Goal: Task Accomplishment & Management: Manage account settings

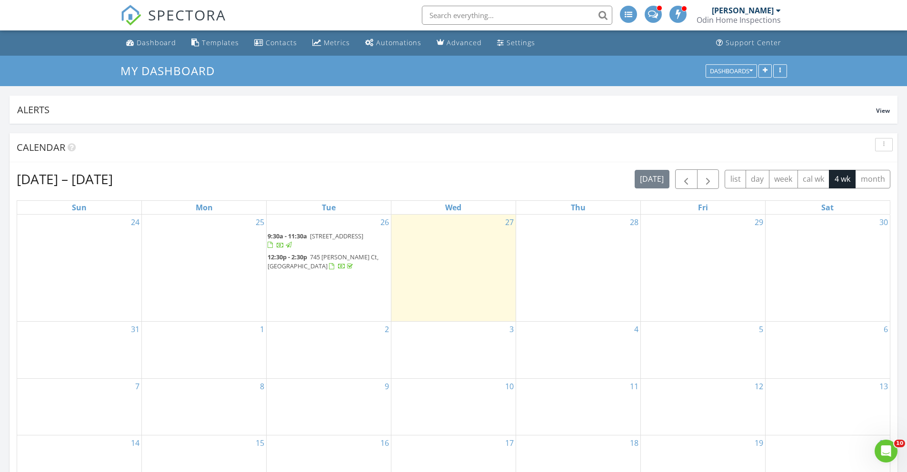
click at [533, 12] on input "text" at bounding box center [517, 15] width 190 height 19
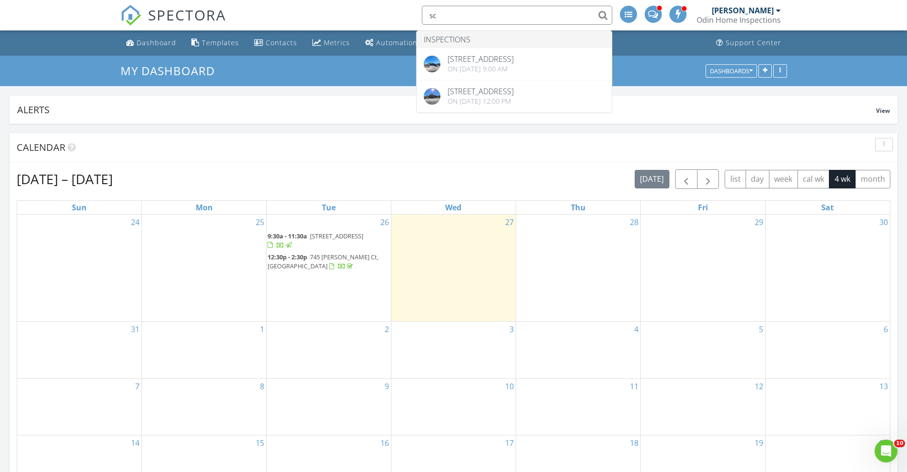
type input "s"
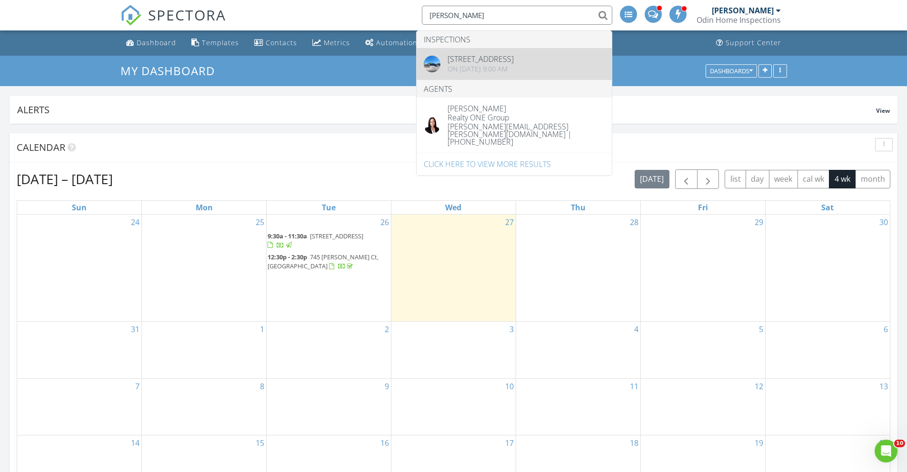
type input "knox"
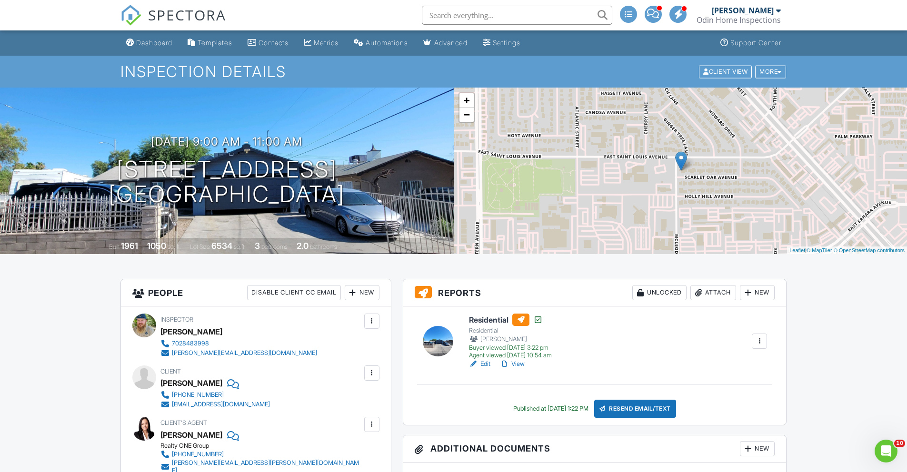
click at [518, 362] on link "View" at bounding box center [512, 364] width 25 height 10
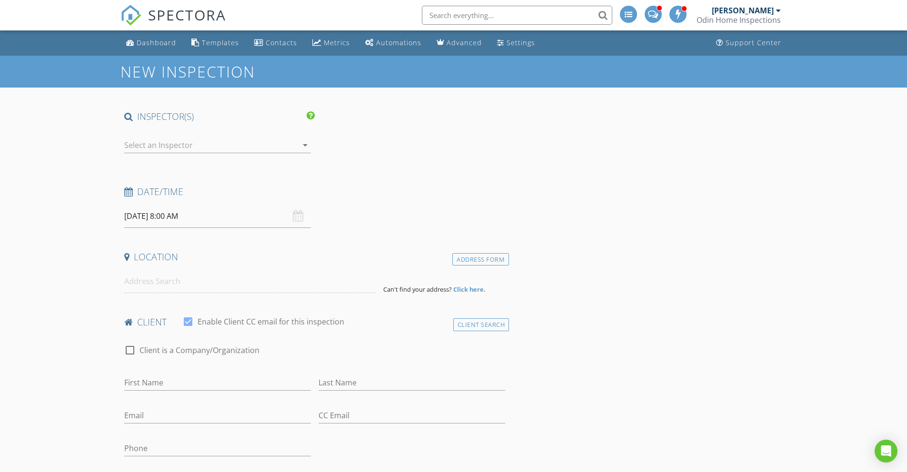
type input "[PERSON_NAME]"
type input "[EMAIL_ADDRESS][DOMAIN_NAME]"
type input "[PHONE_NUMBER]"
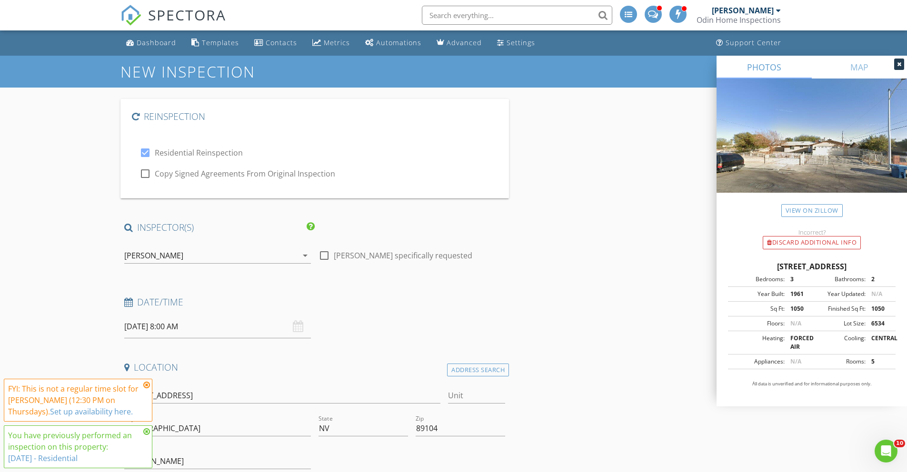
click at [144, 176] on div at bounding box center [145, 174] width 16 height 16
checkbox input "true"
click at [139, 327] on input "08/28/2025 8:00 AM" at bounding box center [217, 326] width 187 height 23
click at [183, 299] on span ":" at bounding box center [184, 304] width 3 height 19
type input "09"
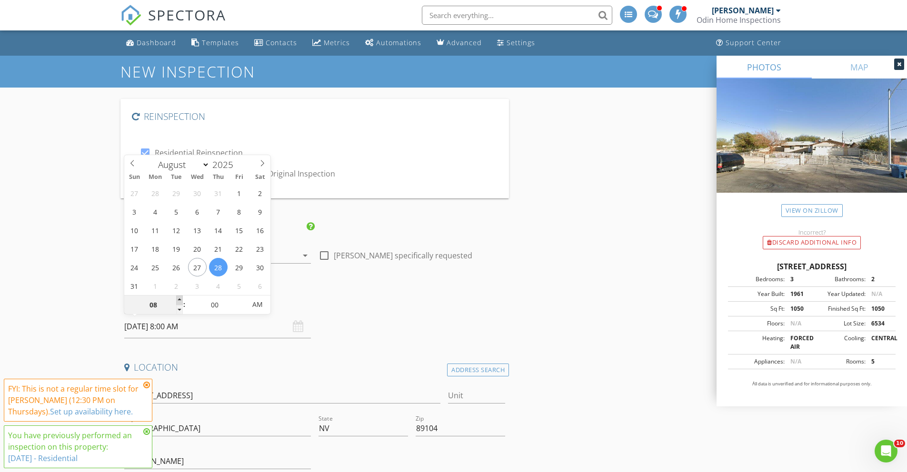
type input "08/28/2025 9:00 AM"
click at [181, 297] on span at bounding box center [179, 301] width 7 height 10
type input "05"
type input "08/28/2025 9:05 AM"
click at [239, 298] on span at bounding box center [241, 301] width 7 height 10
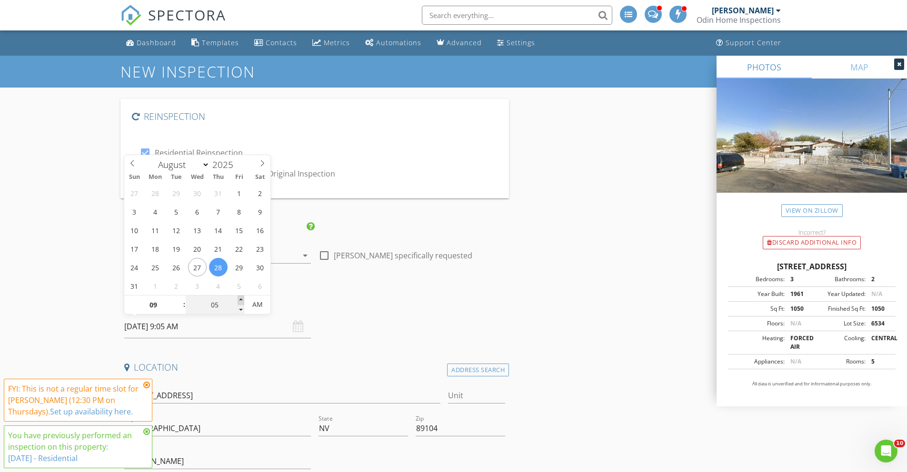
type input "10"
type input "08/28/2025 9:10 AM"
click at [239, 298] on span at bounding box center [241, 301] width 7 height 10
type input "15"
type input "08/28/2025 9:15 AM"
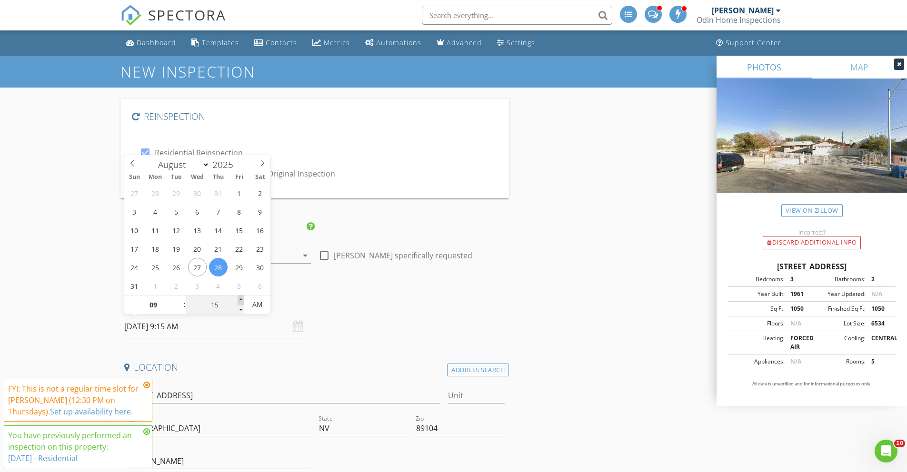
click at [239, 298] on span at bounding box center [241, 301] width 7 height 10
type input "20"
type input "08/28/2025 9:20 AM"
click at [239, 298] on span at bounding box center [241, 301] width 7 height 10
type input "25"
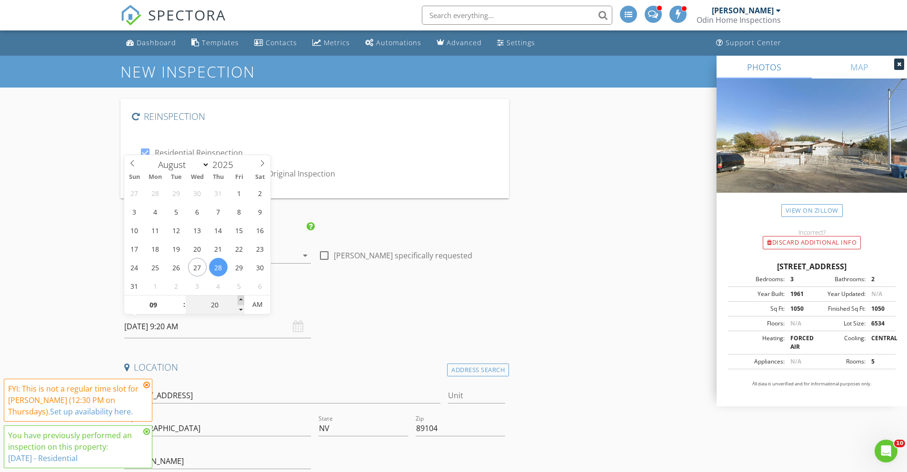
type input "08/28/2025 9:25 AM"
click at [239, 298] on span at bounding box center [241, 301] width 7 height 10
type input "30"
type input "[DATE] 9:30 AM"
click at [239, 298] on span at bounding box center [241, 301] width 7 height 10
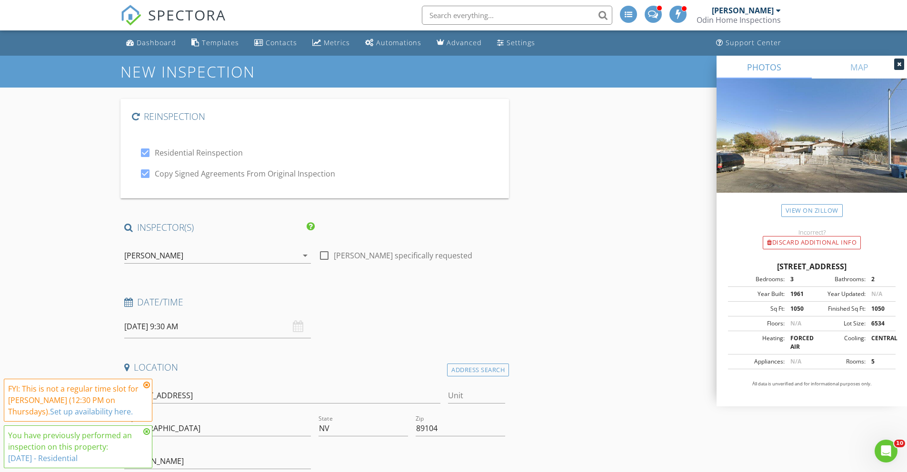
click at [147, 384] on icon at bounding box center [146, 385] width 7 height 8
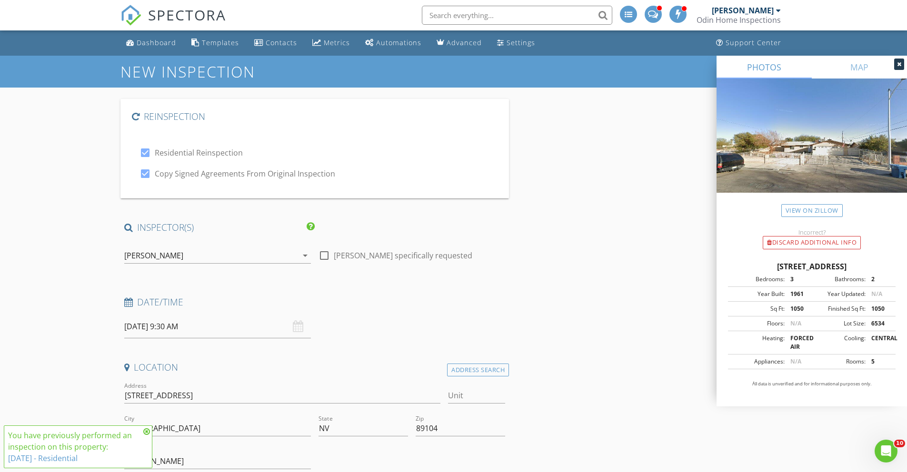
click at [148, 431] on icon at bounding box center [146, 432] width 7 height 8
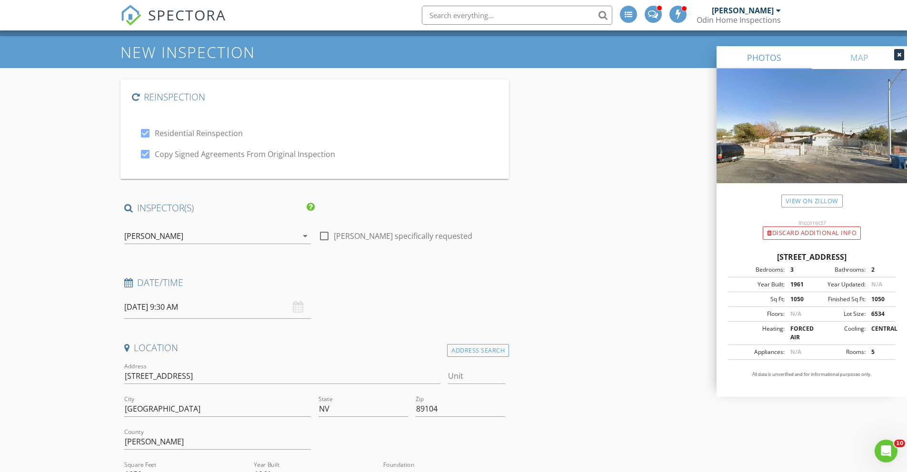
scroll to position [23, 0]
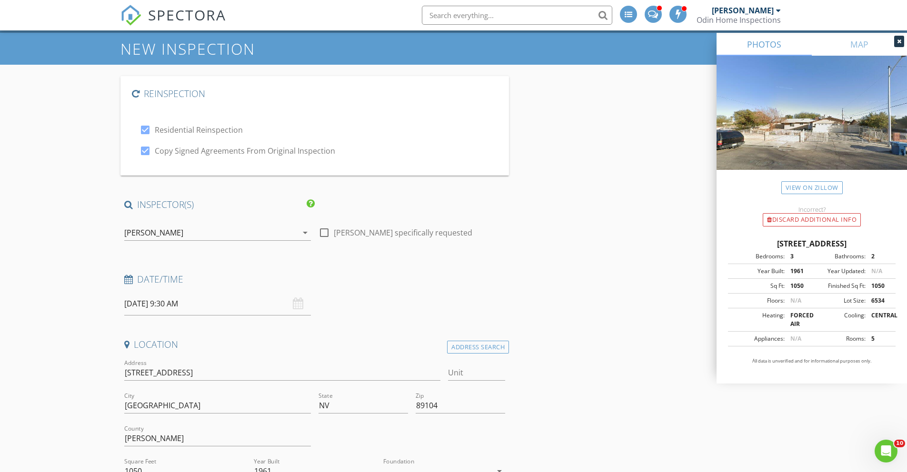
click at [159, 309] on input "[DATE] 9:30 AM" at bounding box center [217, 303] width 187 height 23
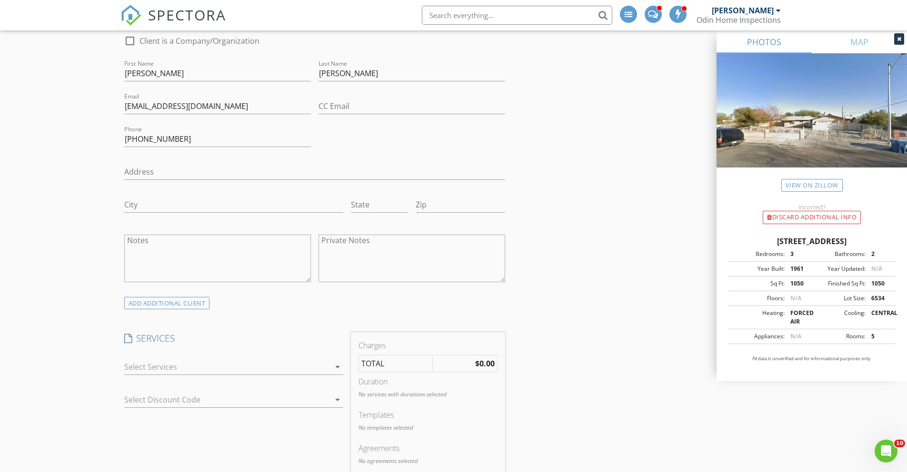
scroll to position [672, 0]
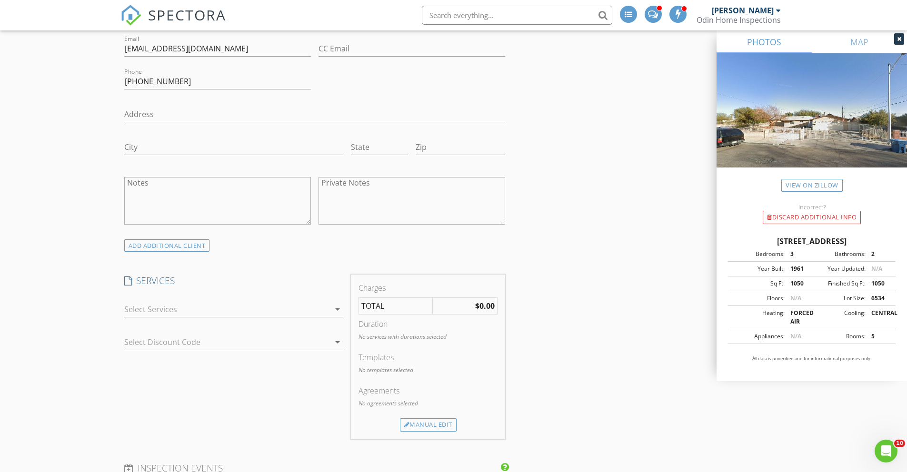
click at [218, 310] on div at bounding box center [227, 309] width 206 height 15
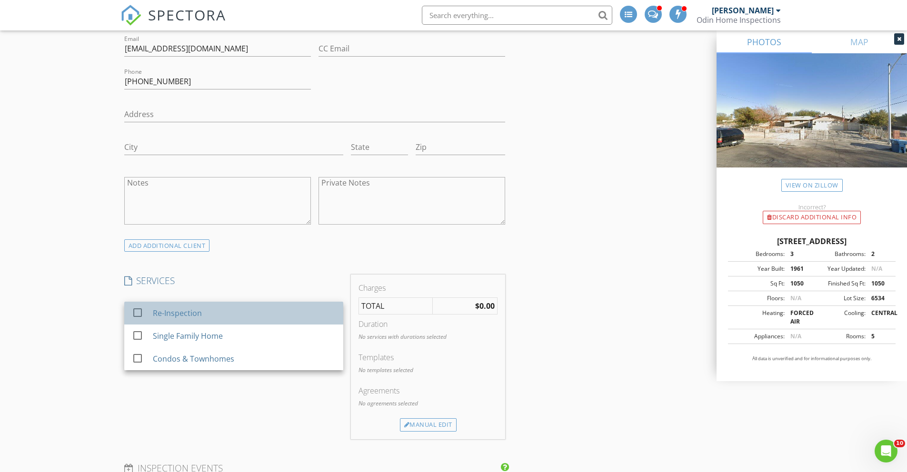
click at [195, 320] on div "Re-Inspection" at bounding box center [243, 313] width 183 height 19
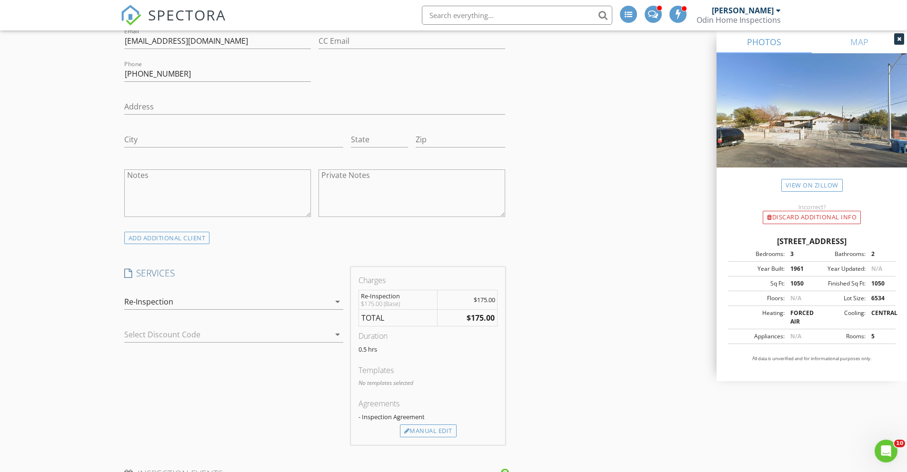
scroll to position [706, 0]
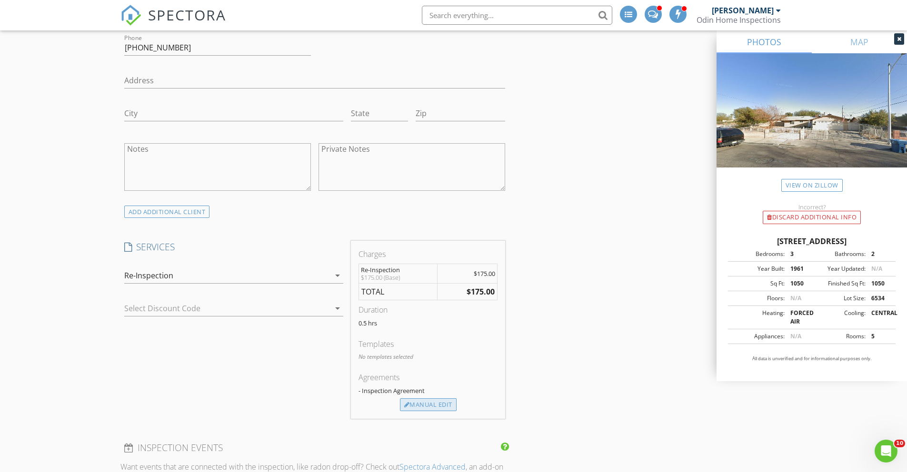
click at [438, 401] on div "Manual Edit" at bounding box center [428, 404] width 57 height 13
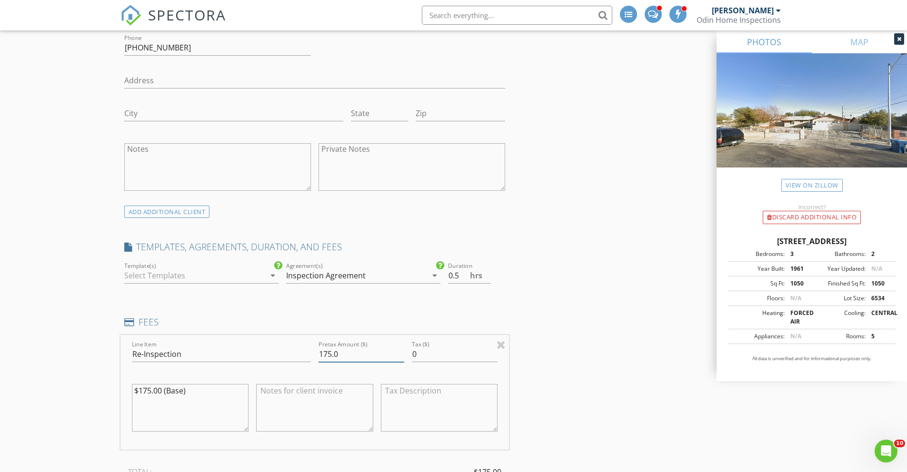
click at [332, 355] on input "175.0" at bounding box center [361, 355] width 86 height 16
type input "150.0"
click at [150, 391] on textarea "$175.00 (Base)" at bounding box center [190, 408] width 117 height 48
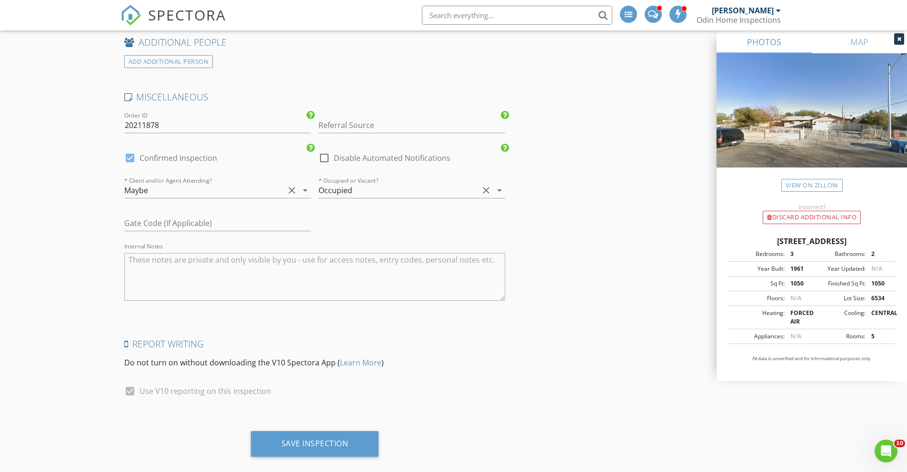
scroll to position [1899, 0]
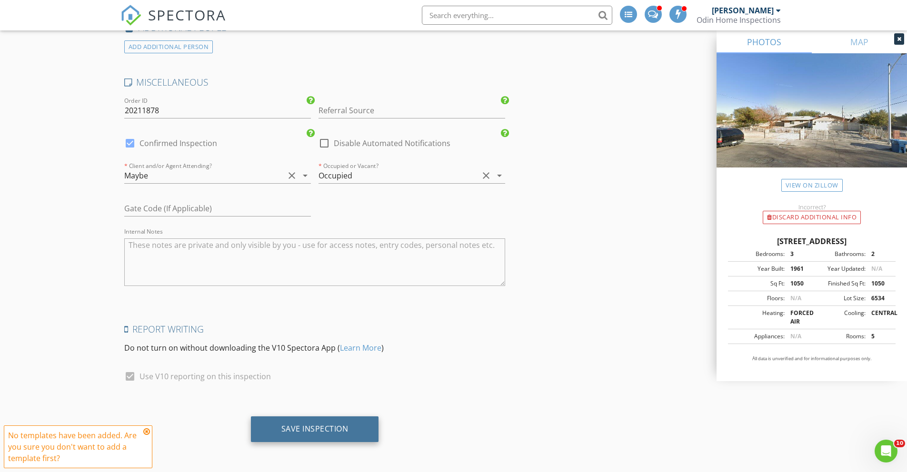
type textarea "$150.00 (Base)"
click at [288, 428] on div "Save Inspection" at bounding box center [314, 429] width 67 height 10
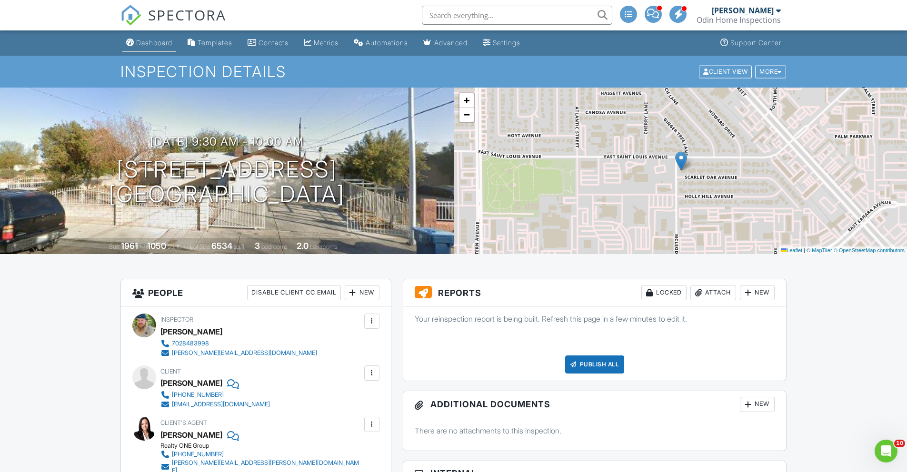
click at [159, 45] on div "Dashboard" at bounding box center [154, 43] width 36 height 8
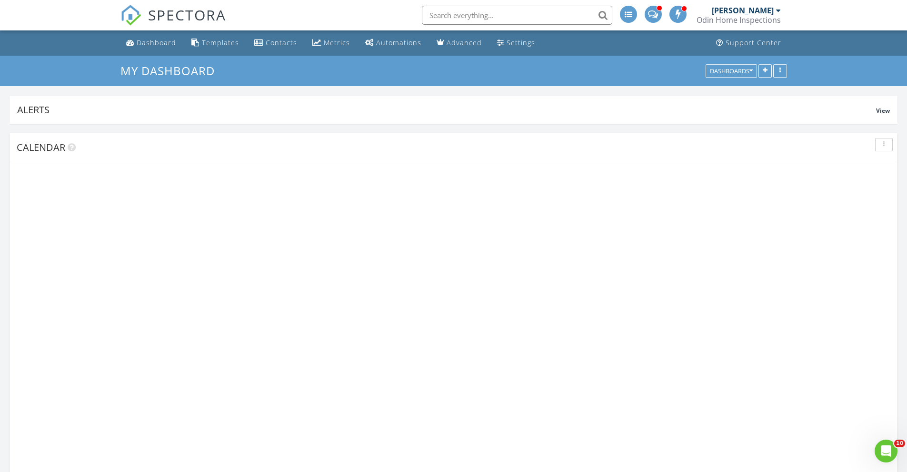
scroll to position [181, 215]
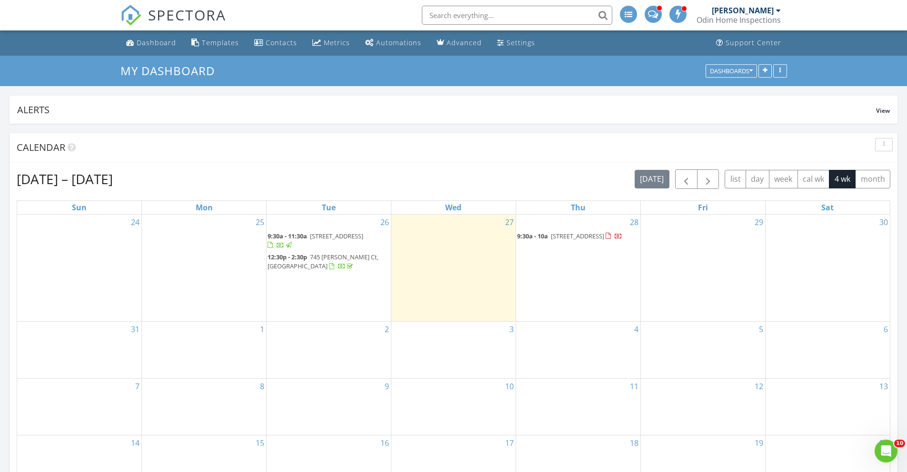
click at [551, 240] on span "[STREET_ADDRESS]" at bounding box center [577, 236] width 53 height 9
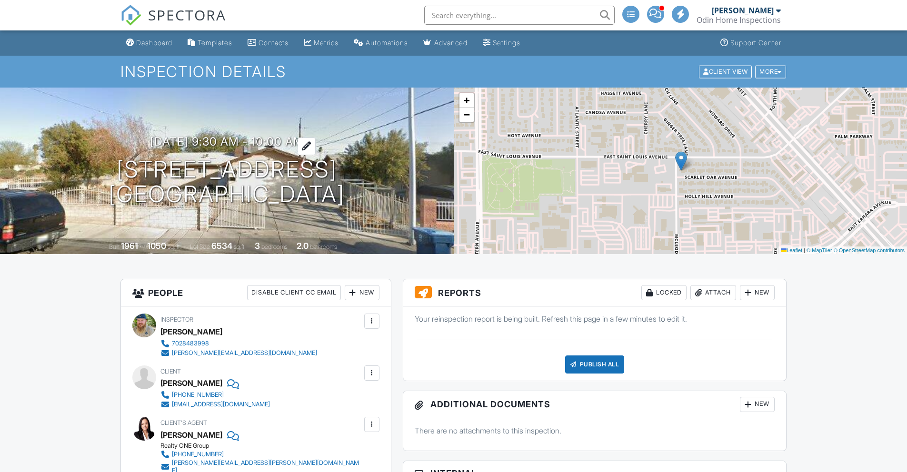
click at [278, 144] on h3 "[DATE] 9:30 am - 10:00 am" at bounding box center [227, 141] width 154 height 13
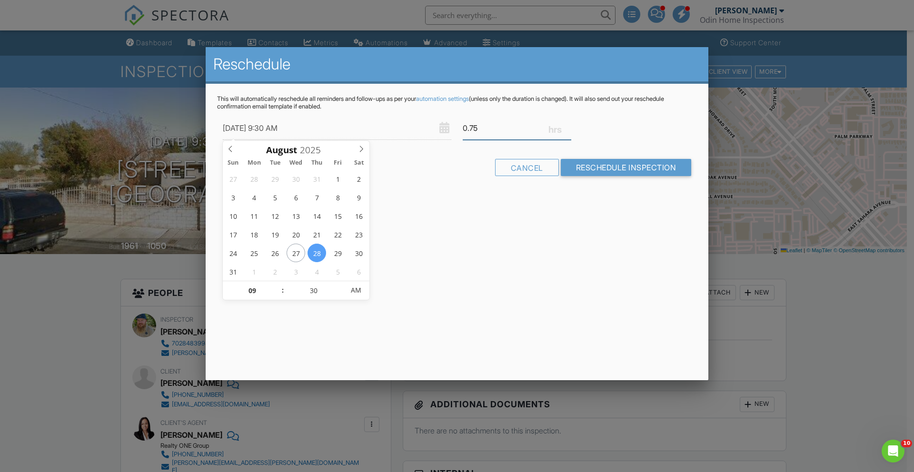
click at [566, 126] on input "0.75" at bounding box center [517, 128] width 109 height 23
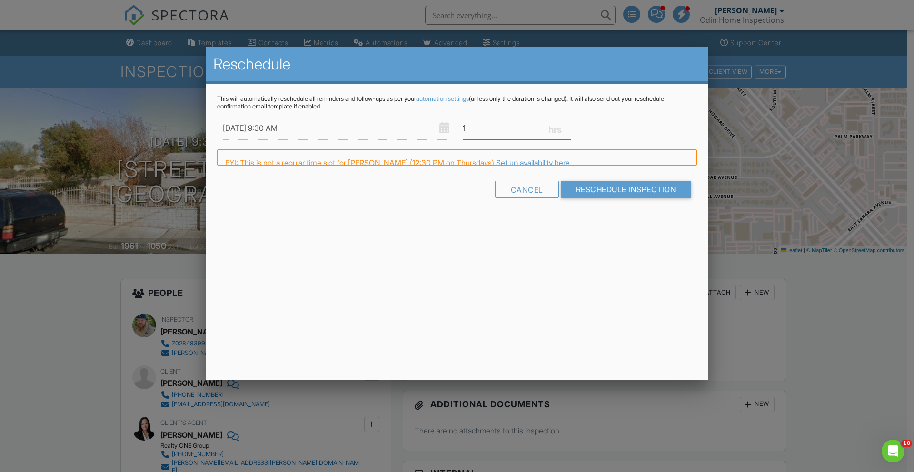
click at [566, 126] on input "1" at bounding box center [517, 128] width 109 height 23
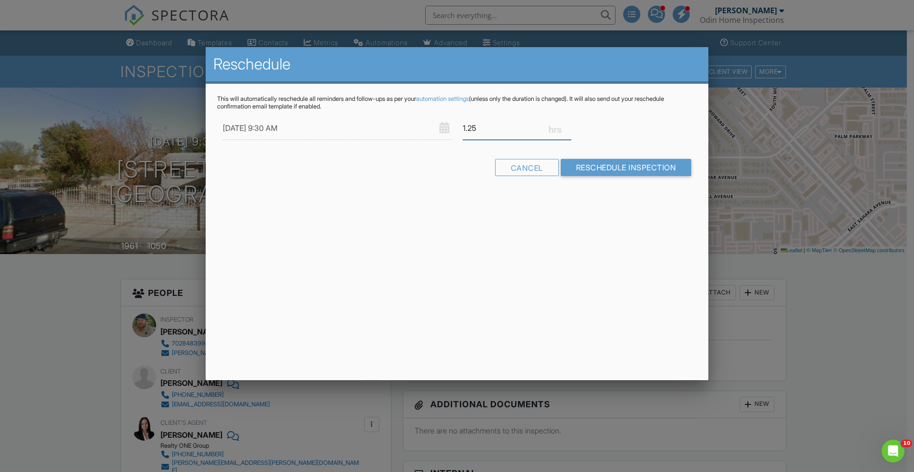
click at [566, 126] on input "1.25" at bounding box center [517, 128] width 109 height 23
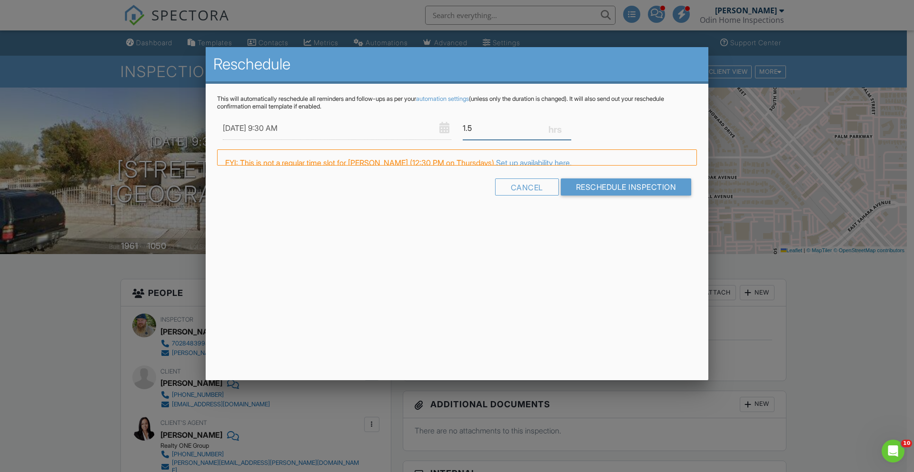
type input "1.5"
click at [566, 126] on input "1.5" at bounding box center [517, 128] width 109 height 23
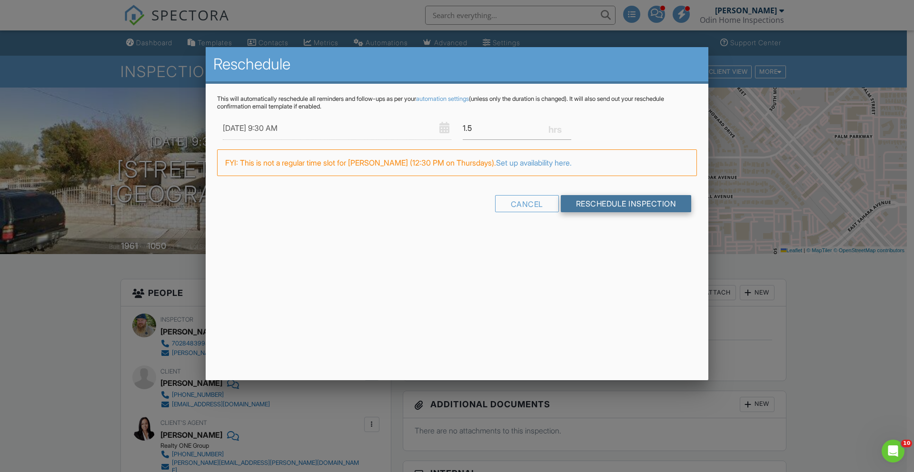
click at [583, 204] on input "Reschedule Inspection" at bounding box center [626, 203] width 131 height 17
